Goal: Information Seeking & Learning: Learn about a topic

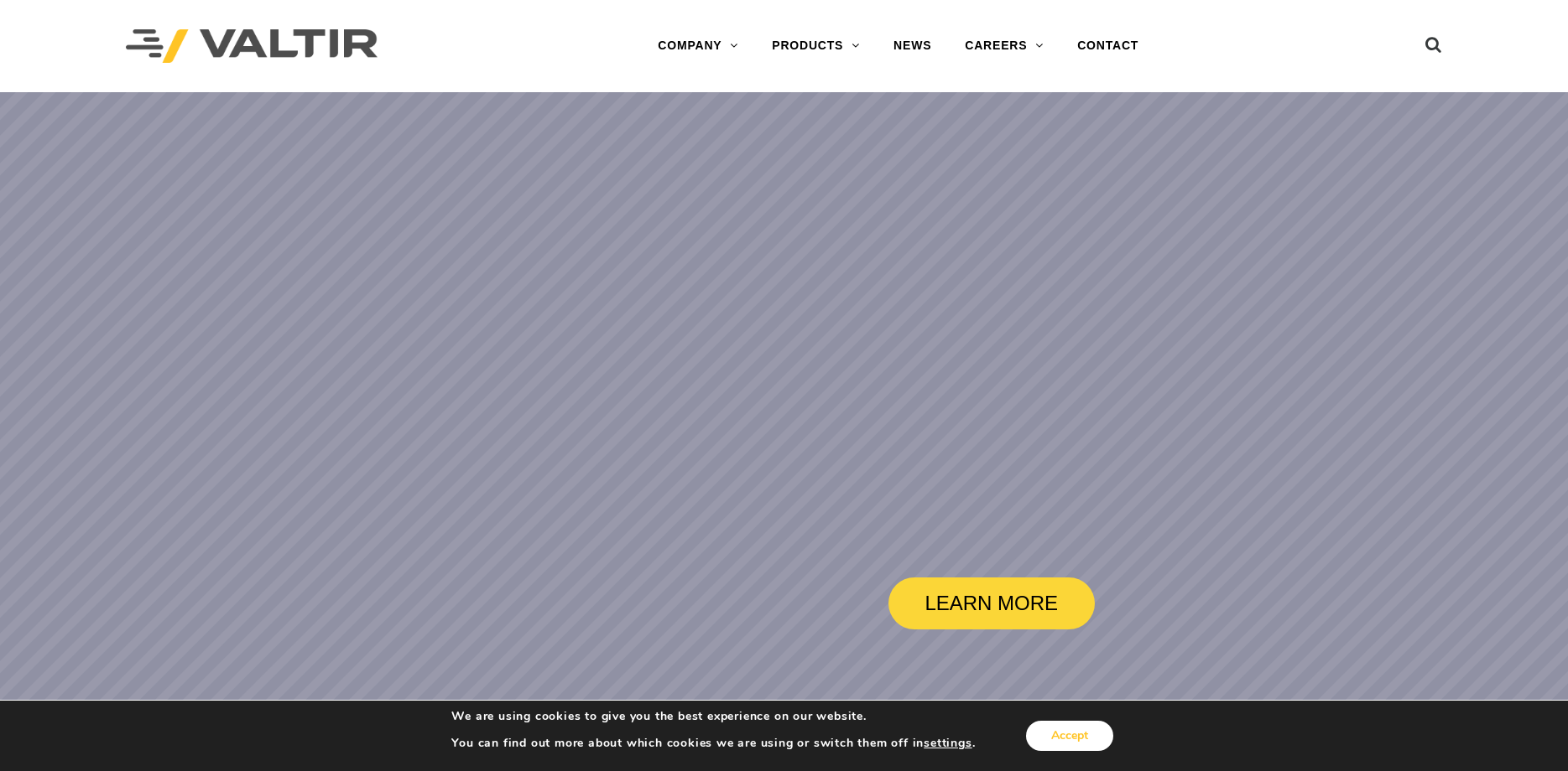
click at [1052, 737] on button "Accept" at bounding box center [1069, 736] width 87 height 30
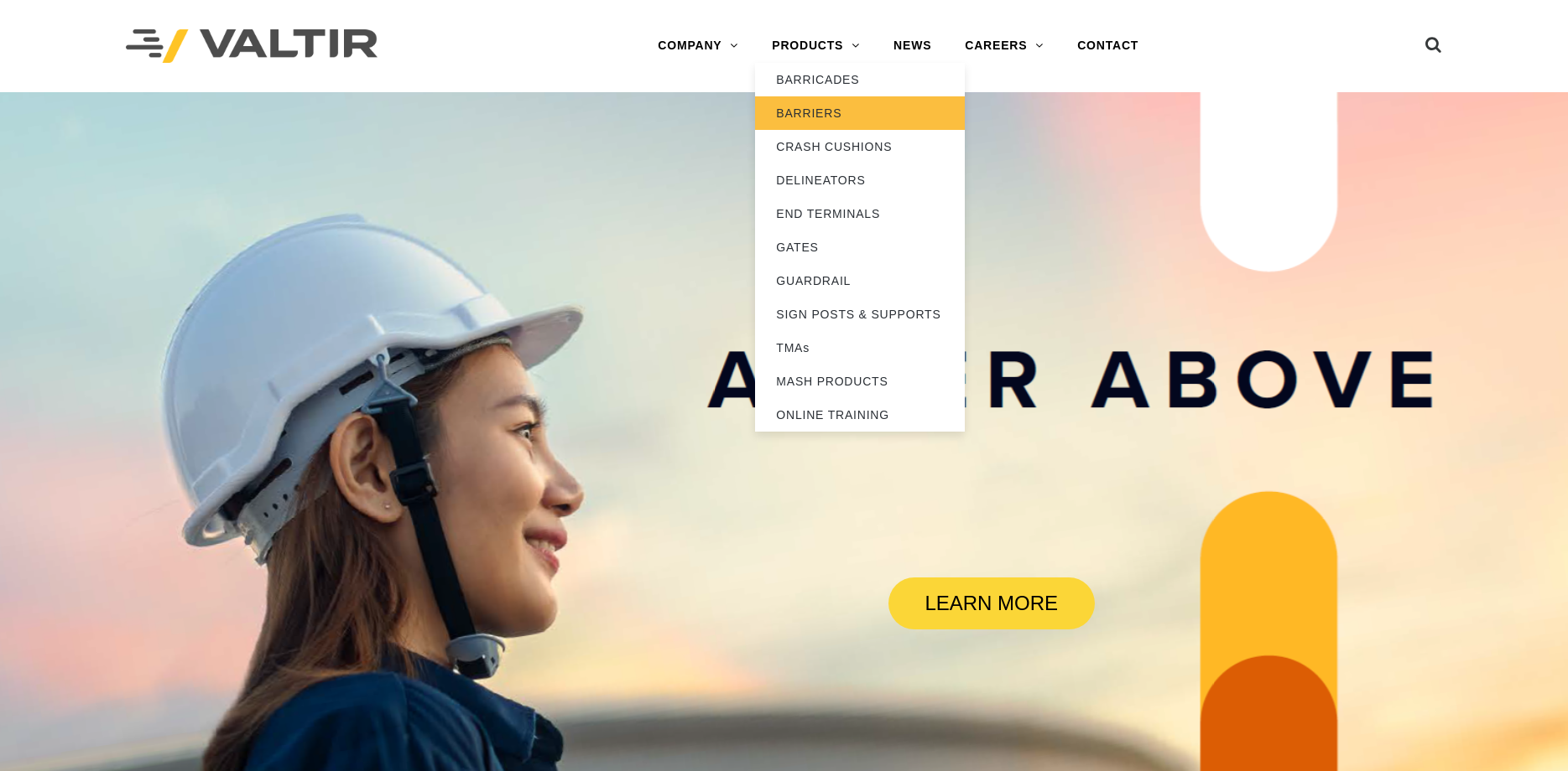
click at [808, 109] on link "BARRIERS" at bounding box center [860, 113] width 209 height 34
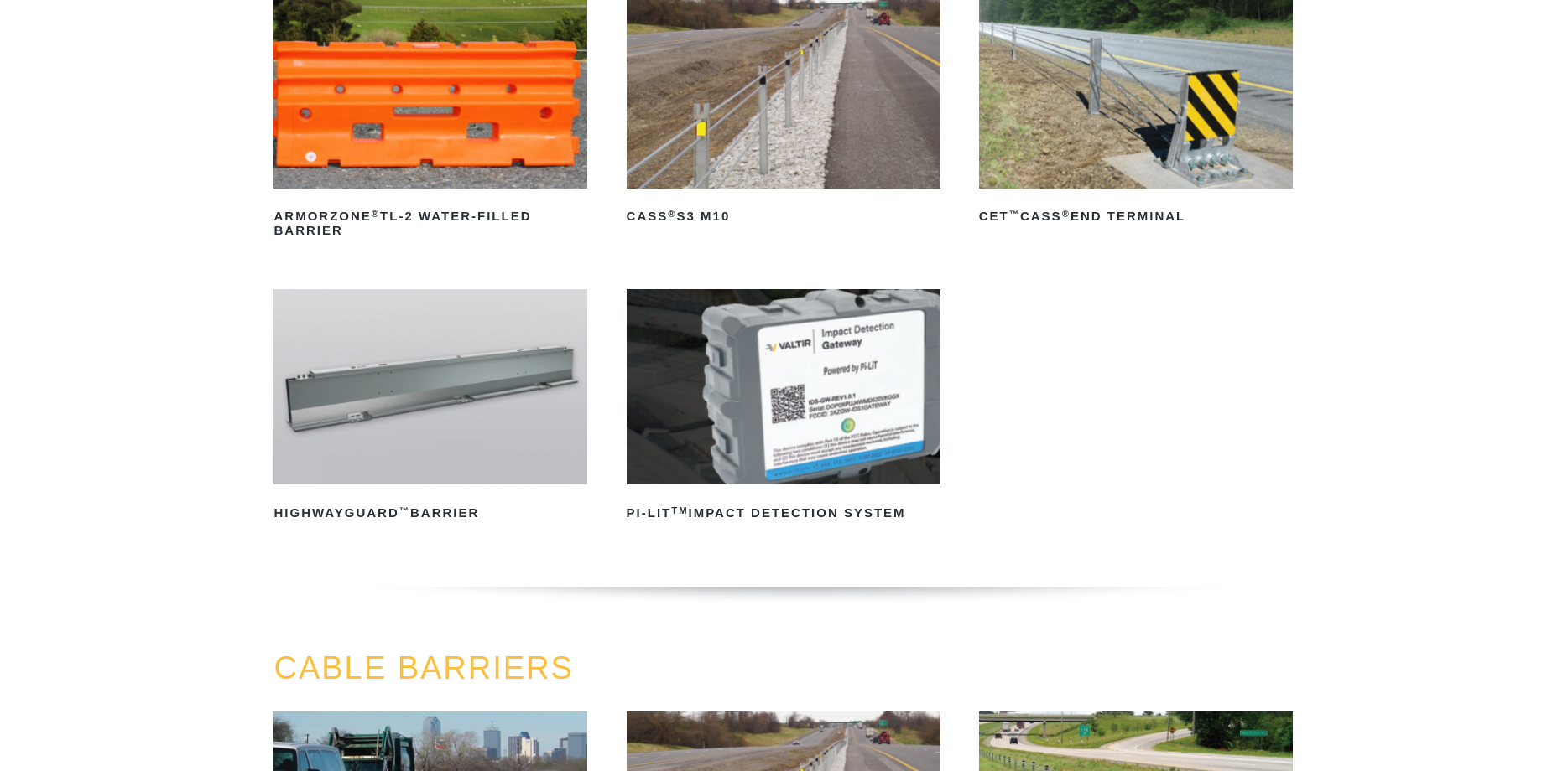
scroll to position [252, 0]
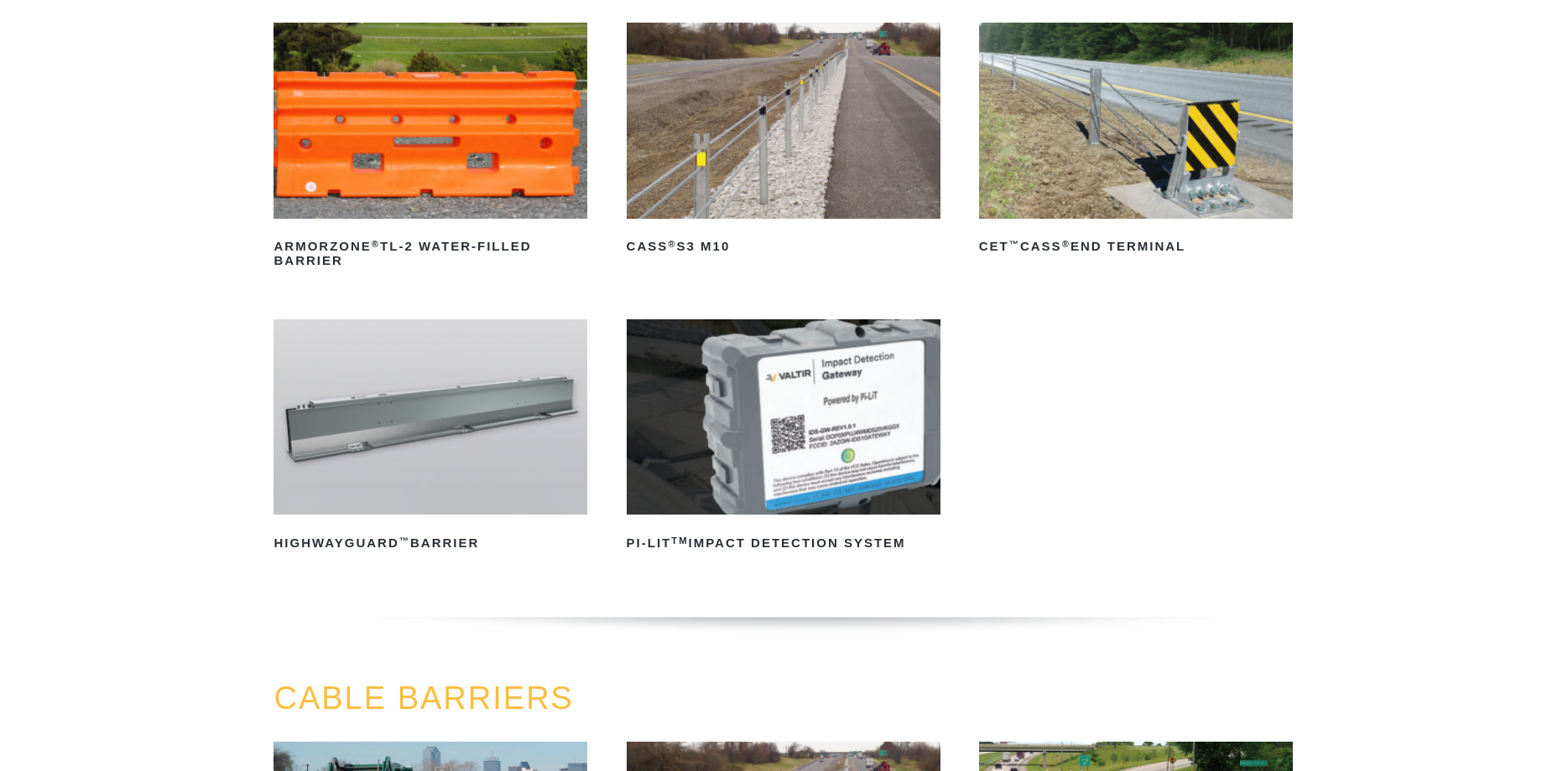
click at [413, 182] on img at bounding box center [430, 120] width 314 height 196
